Goal: Task Accomplishment & Management: Manage account settings

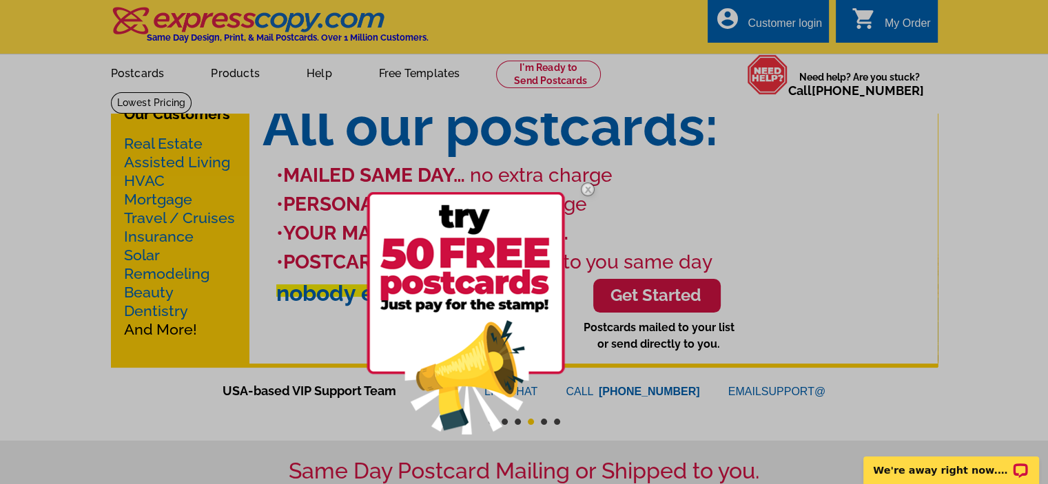
click at [766, 19] on div at bounding box center [524, 242] width 1048 height 484
click at [765, 23] on div at bounding box center [524, 242] width 1048 height 484
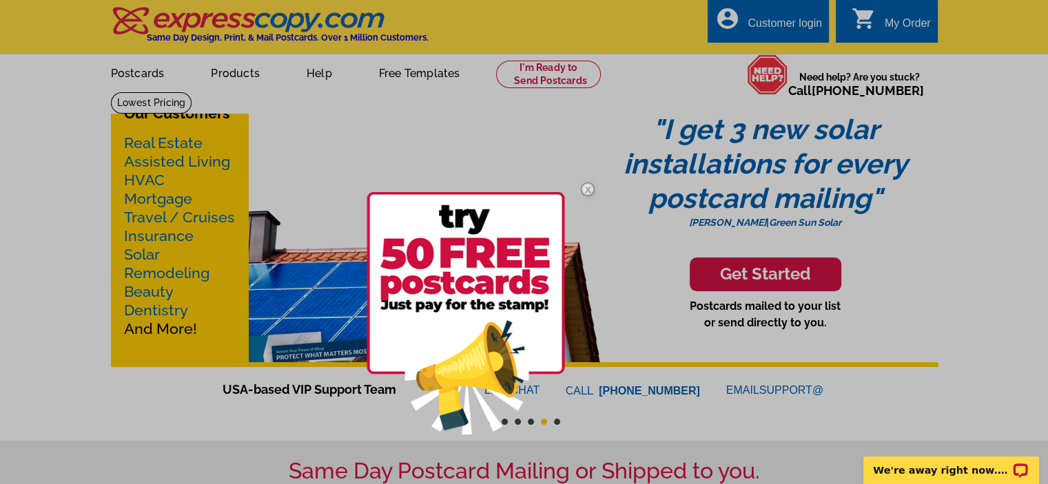
click at [784, 21] on div at bounding box center [524, 242] width 1048 height 484
click at [899, 32] on div at bounding box center [524, 242] width 1048 height 484
click at [904, 25] on div at bounding box center [524, 242] width 1048 height 484
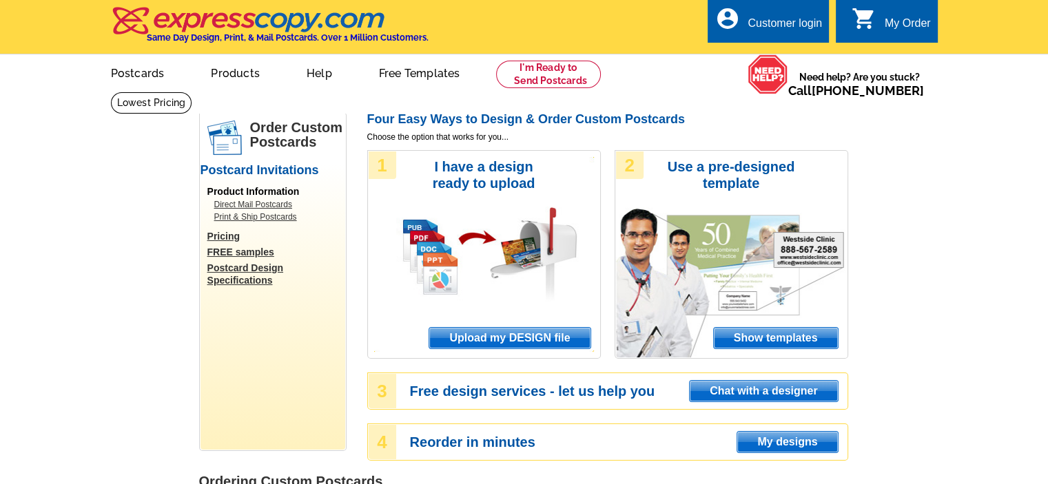
click at [764, 24] on div "Customer login" at bounding box center [785, 26] width 74 height 19
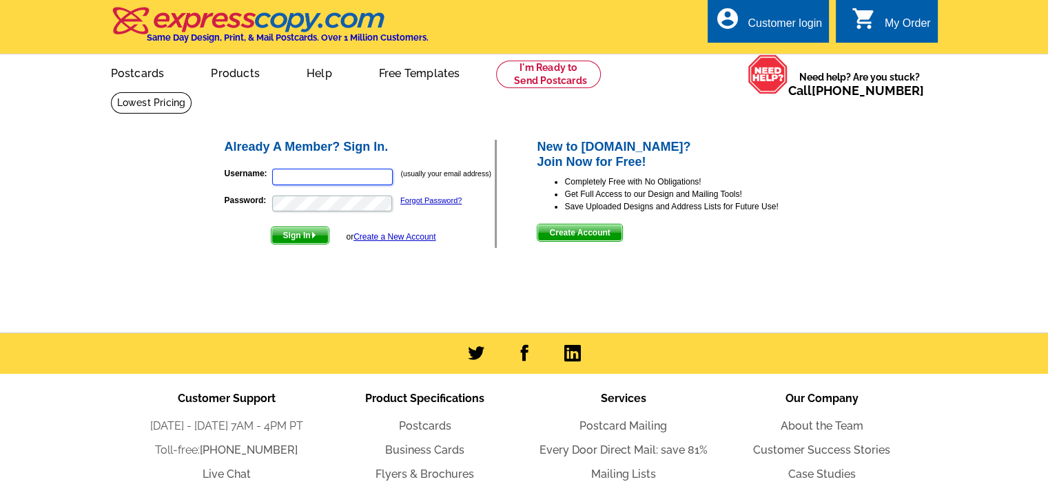
click at [289, 174] on input "Username:" at bounding box center [332, 177] width 121 height 17
type input "brenda010@sbcglobal.net"
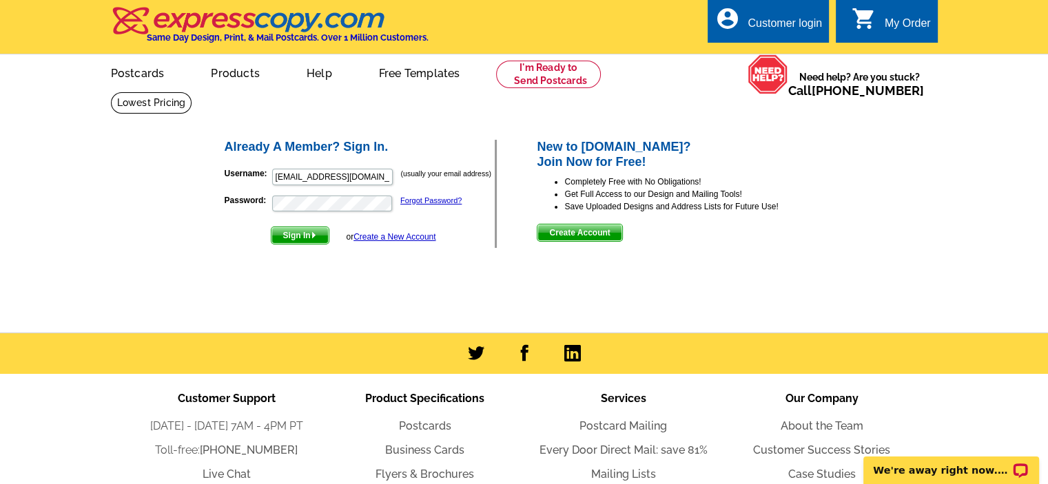
click at [293, 234] on span "Sign In" at bounding box center [300, 235] width 57 height 17
